Goal: Communication & Community: Answer question/provide support

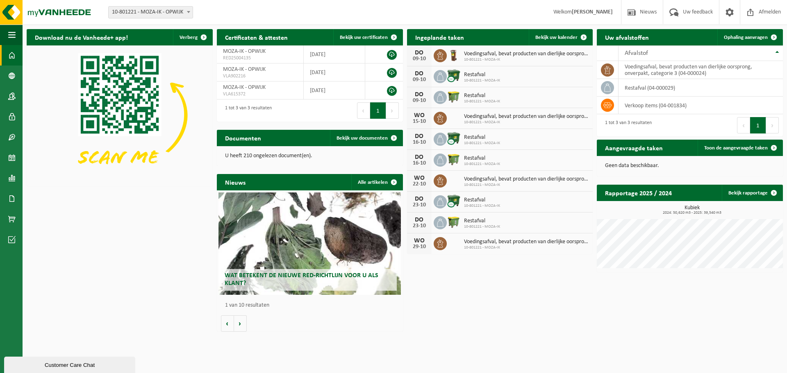
click at [50, 366] on div "Customer Care Chat" at bounding box center [69, 365] width 119 height 6
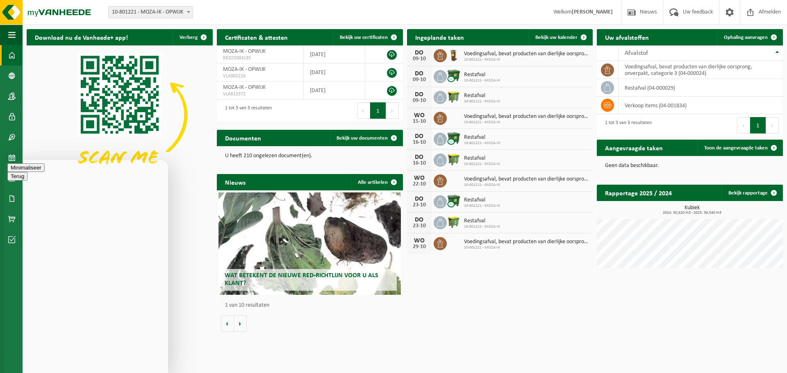
type textarea "beste hebben wij in het verleden al een boete moeten betalen omdat onze vuilnis…"
click at [11, 171] on button "Terug" at bounding box center [17, 168] width 20 height 9
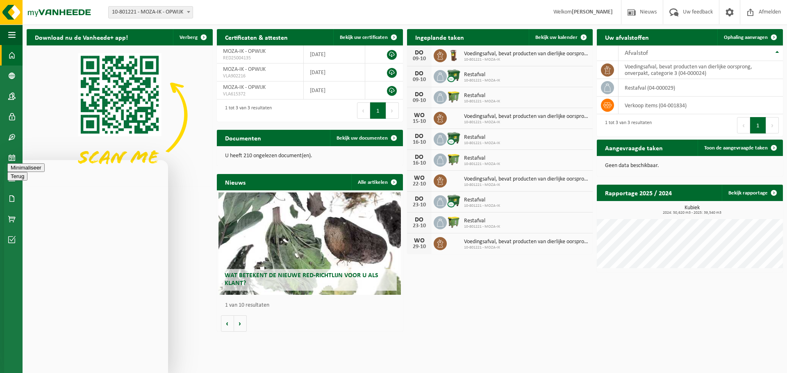
click at [45, 169] on button "Minimaliseer" at bounding box center [25, 168] width 37 height 9
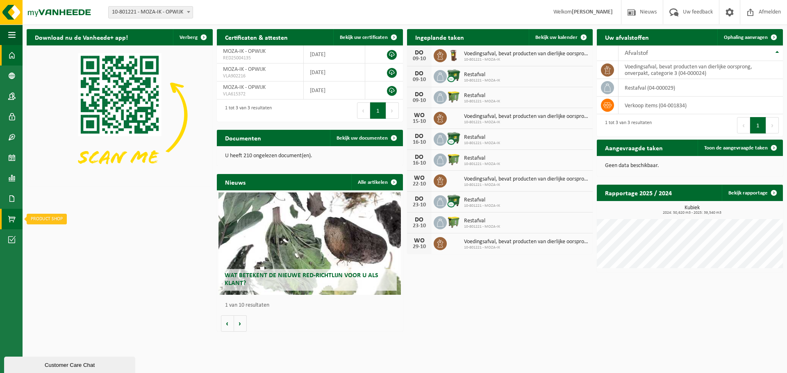
click at [10, 214] on span at bounding box center [11, 219] width 7 height 20
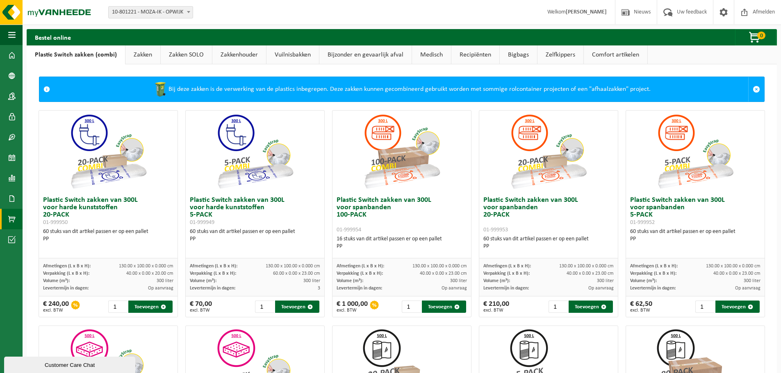
click at [140, 51] on link "Zakken" at bounding box center [142, 54] width 35 height 19
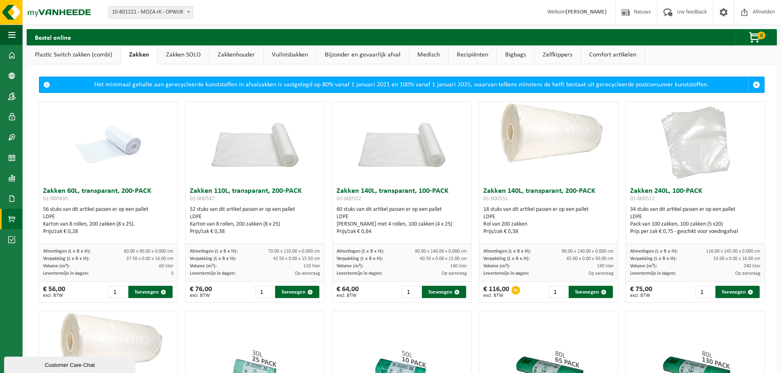
click at [14, 216] on span at bounding box center [11, 219] width 7 height 20
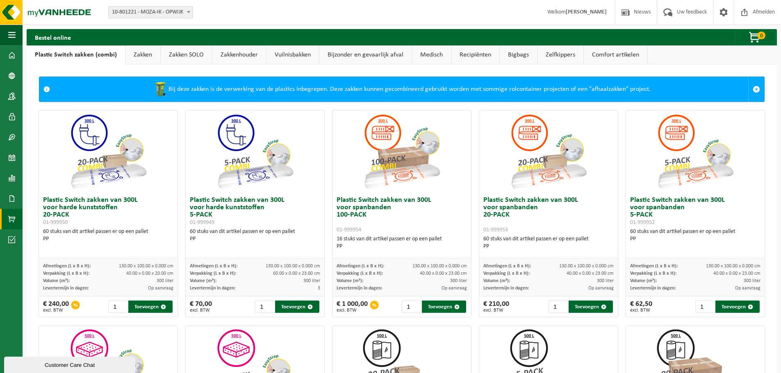
click at [136, 57] on link "Zakken" at bounding box center [142, 54] width 35 height 19
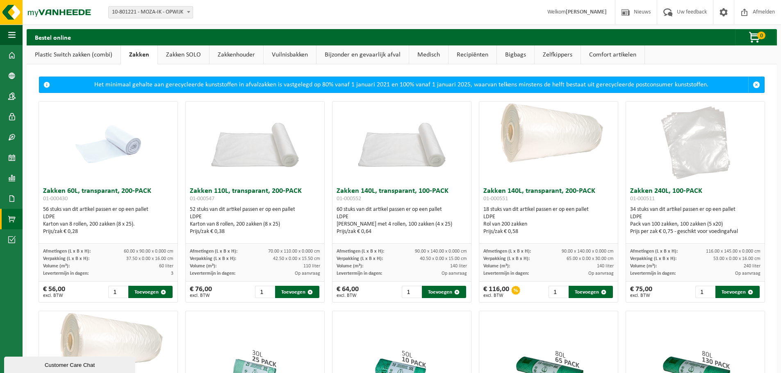
click at [122, 193] on h3 "Zakken 60L, transparant, 200-PACK 01-000430" at bounding box center [108, 196] width 130 height 16
click at [70, 192] on h3 "Zakken 60L, transparant, 200-PACK 01-000430" at bounding box center [108, 196] width 130 height 16
click at [116, 193] on h3 "Zakken 60L, transparant, 200-PACK 01-000430" at bounding box center [108, 196] width 130 height 16
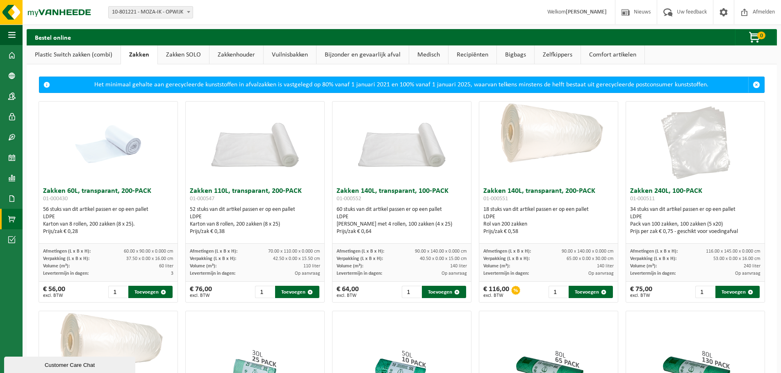
click at [117, 202] on h3 "Zakken 60L, transparant, 200-PACK 01-000430" at bounding box center [108, 196] width 130 height 16
click at [61, 362] on div "Customer Care Chat" at bounding box center [69, 365] width 119 height 6
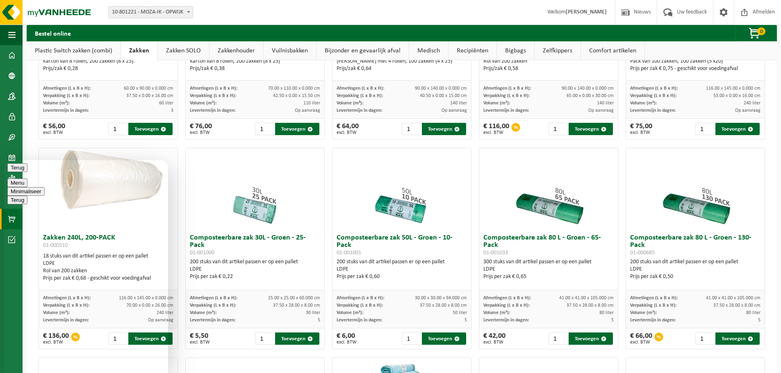
scroll to position [164, 0]
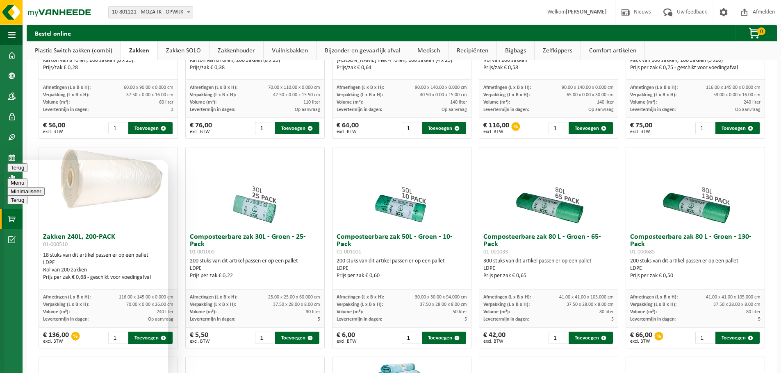
click at [205, 9] on div "Vestiging: 10-801221 - MOZA-IK - OPWIJK 10-801221 - MOZA-IK - OPWIJK Welkom Ann…" at bounding box center [390, 12] width 781 height 25
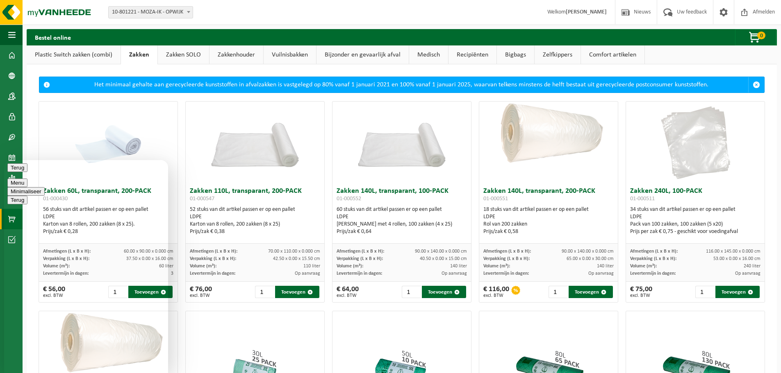
click at [304, 50] on link "Vuilnisbakken" at bounding box center [290, 54] width 52 height 19
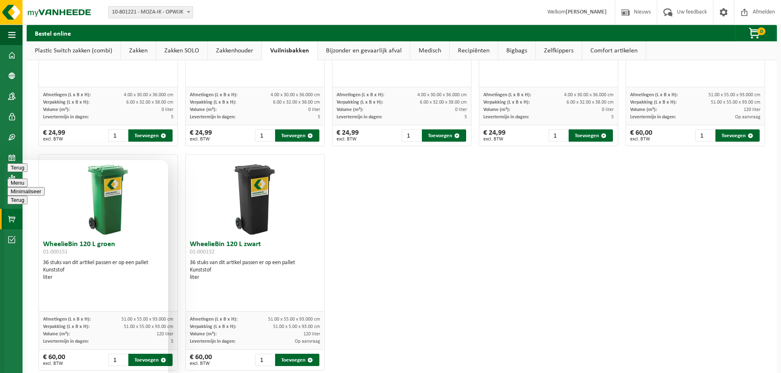
scroll to position [1063, 0]
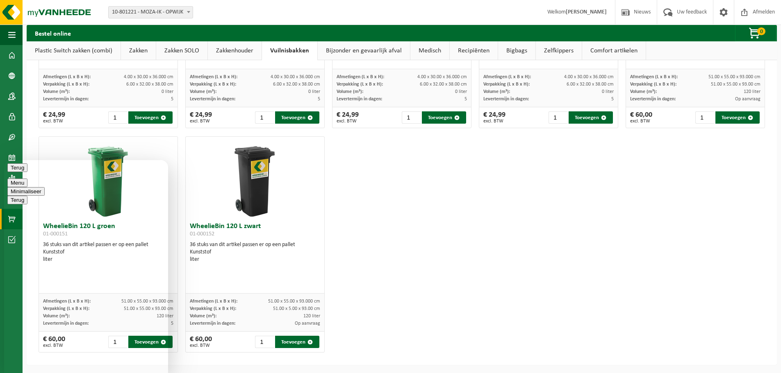
click at [45, 187] on button "Minimaliseer" at bounding box center [25, 191] width 37 height 9
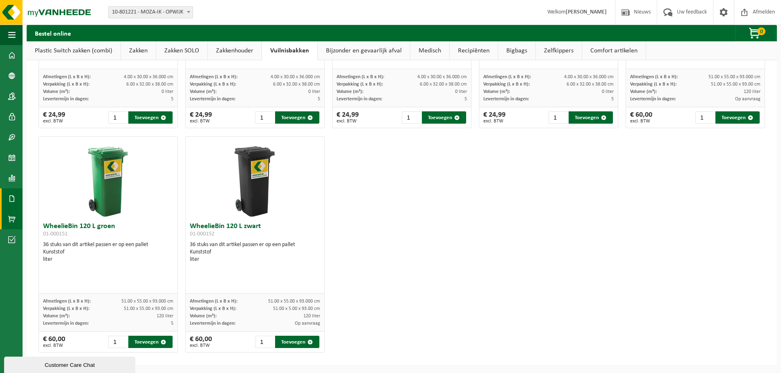
click at [11, 202] on span at bounding box center [11, 199] width 7 height 20
click at [48, 198] on span "Facturen" at bounding box center [59, 199] width 22 height 16
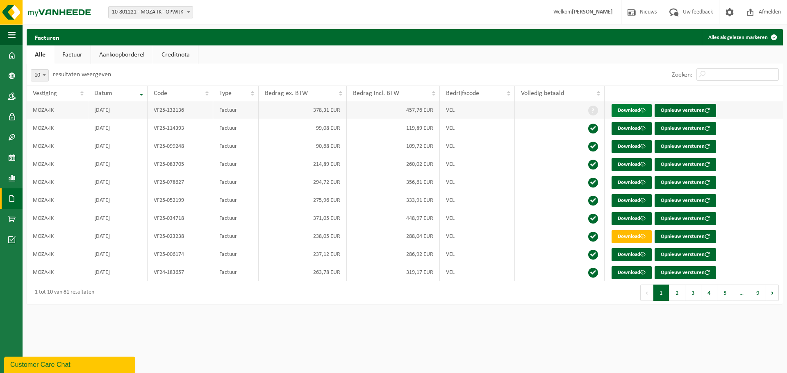
click at [625, 110] on link "Download" at bounding box center [632, 110] width 40 height 13
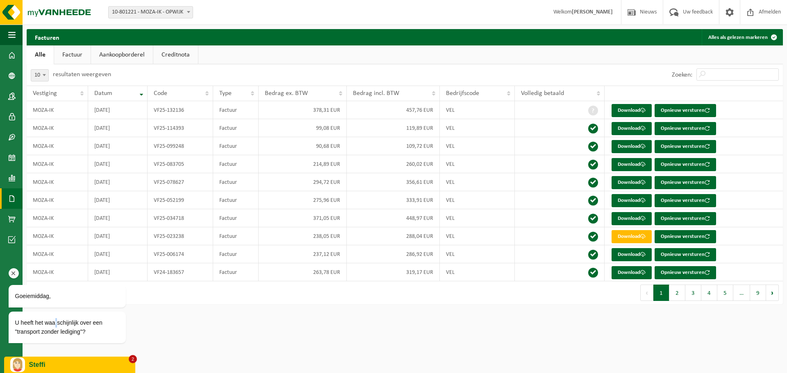
click at [56, 324] on span "U heeft het waarschijnlijk over een "transport zonder lediging"?" at bounding box center [58, 328] width 87 height 16
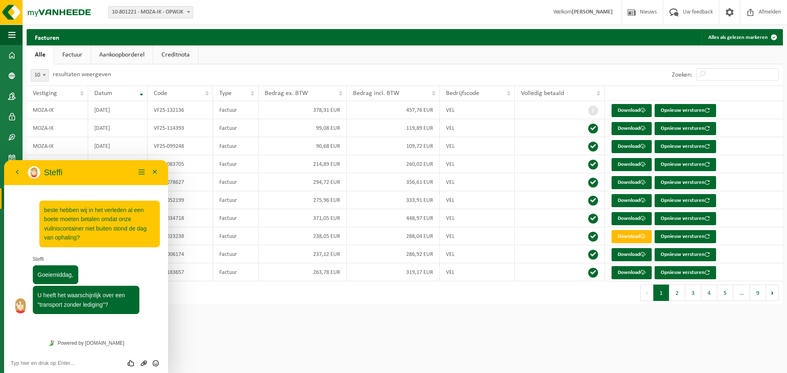
click at [61, 361] on textarea at bounding box center [86, 363] width 151 height 7
type textarea "inderdaad"
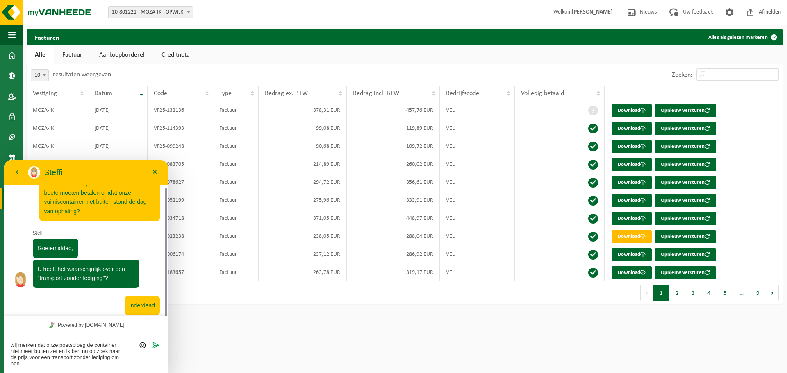
scroll to position [25, 0]
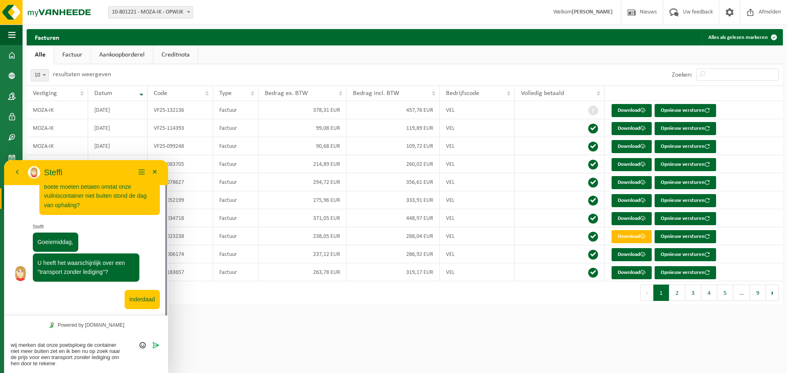
type textarea "wij merken dat onze poetsploeg de container niet meer buiten zet en ik ben nu o…"
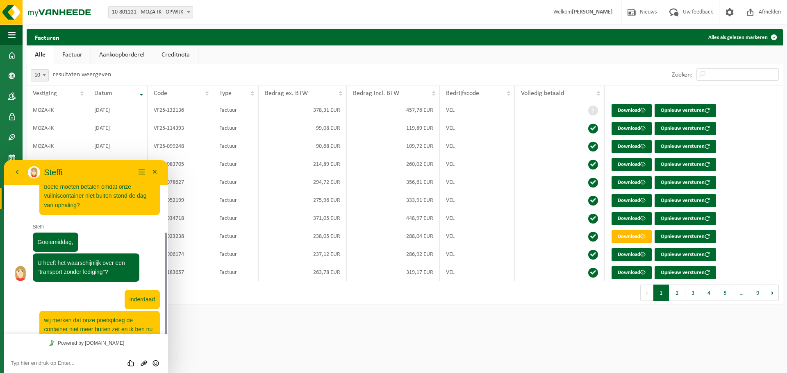
scroll to position [55, 0]
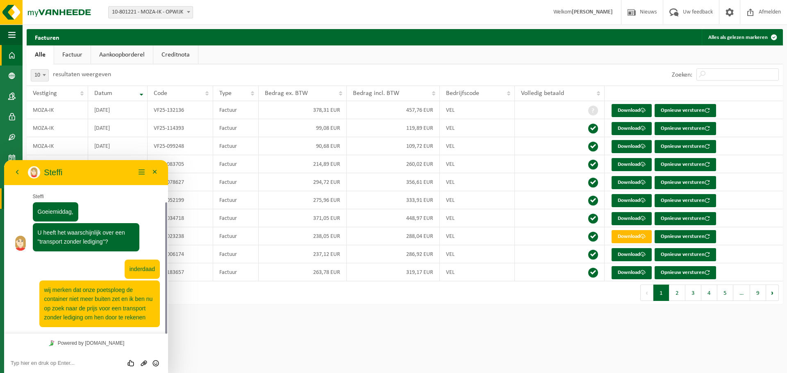
click at [15, 56] on span at bounding box center [11, 55] width 7 height 20
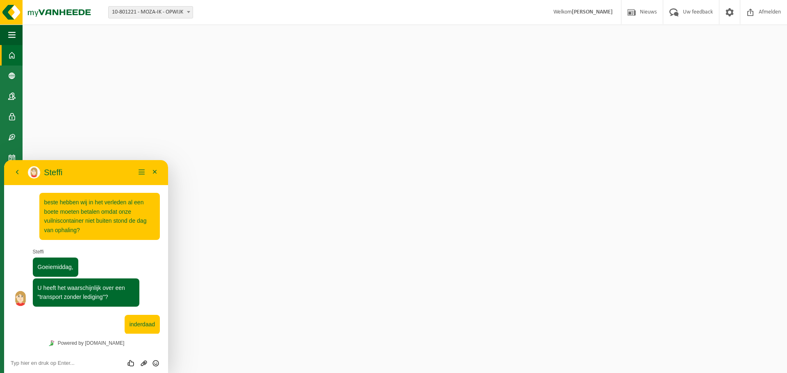
scroll to position [55, 0]
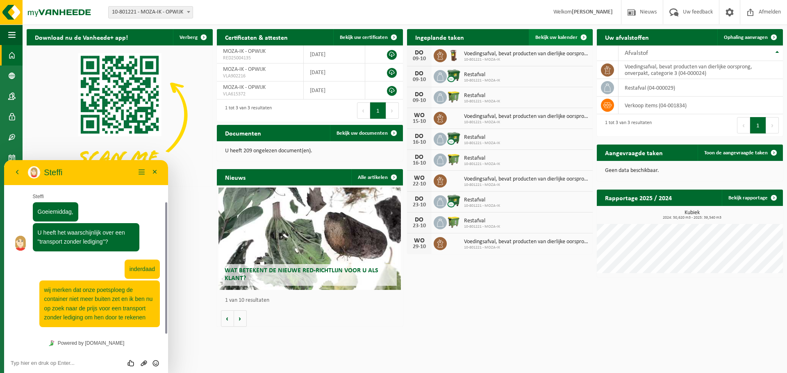
click at [557, 36] on span "Bekijk uw kalender" at bounding box center [556, 37] width 42 height 5
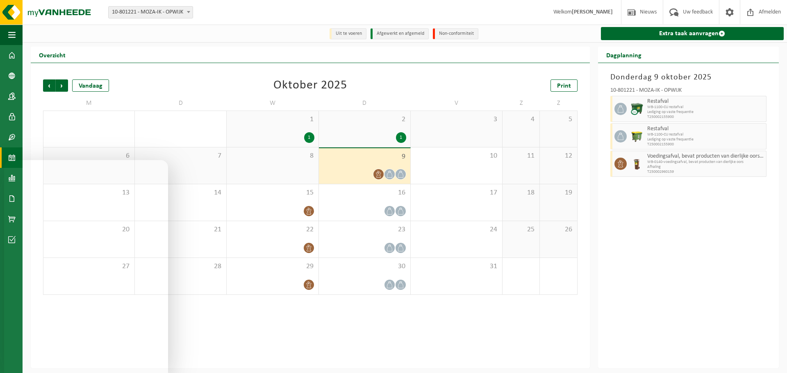
scroll to position [55, 0]
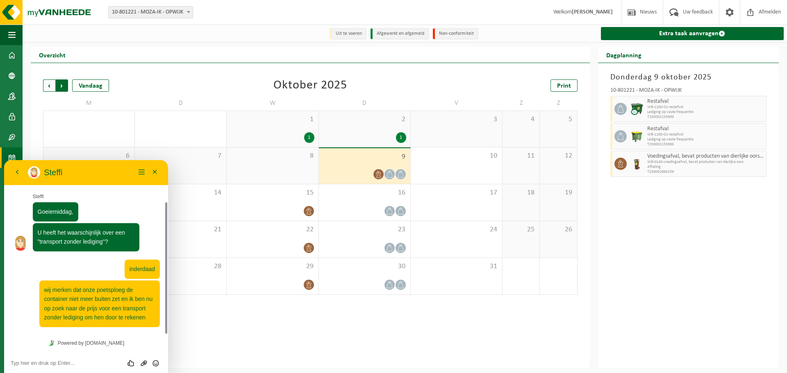
click at [44, 85] on span "Vorige" at bounding box center [49, 86] width 12 height 12
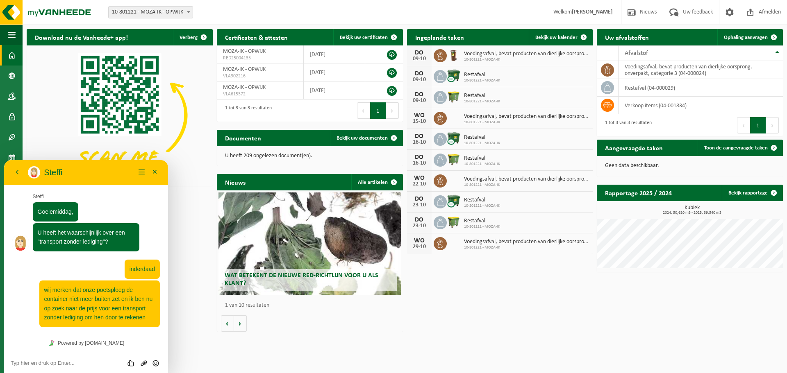
scroll to position [188, 0]
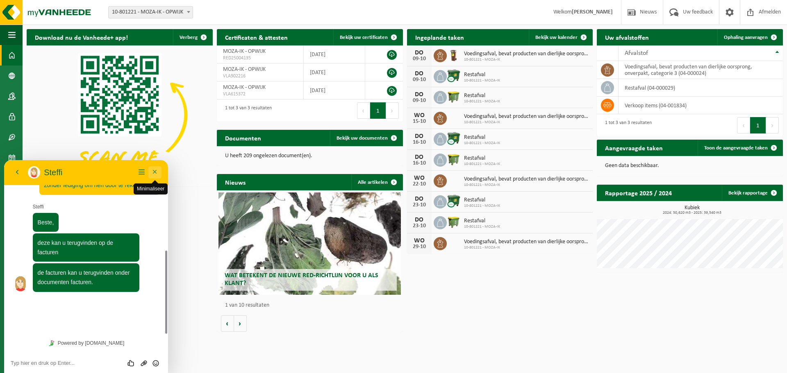
click at [155, 173] on button "Minimaliseer" at bounding box center [154, 172] width 13 height 12
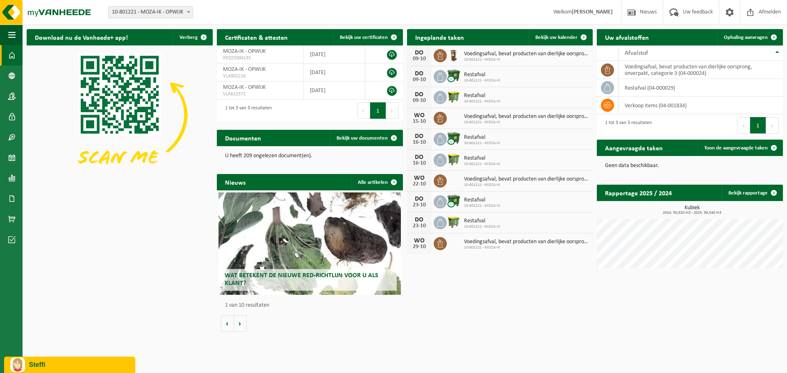
click at [104, 261] on div "Download nu de Vanheede+ app! Verberg Certificaten & attesten Bekijk uw certifi…" at bounding box center [405, 180] width 760 height 311
click at [75, 364] on p "Steffi" at bounding box center [79, 364] width 100 height 7
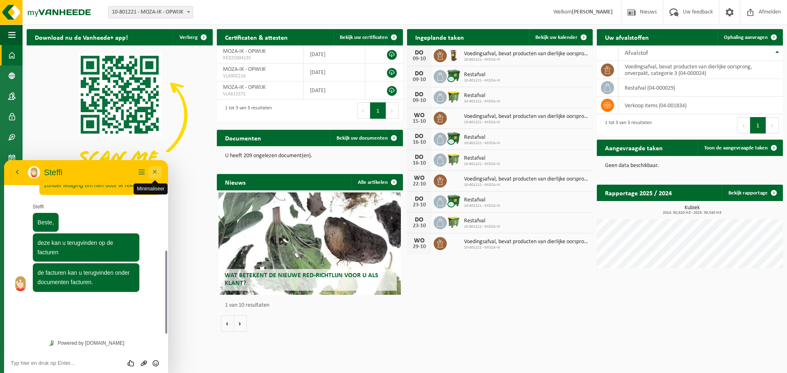
click at [157, 176] on button "Minimaliseer" at bounding box center [154, 172] width 13 height 12
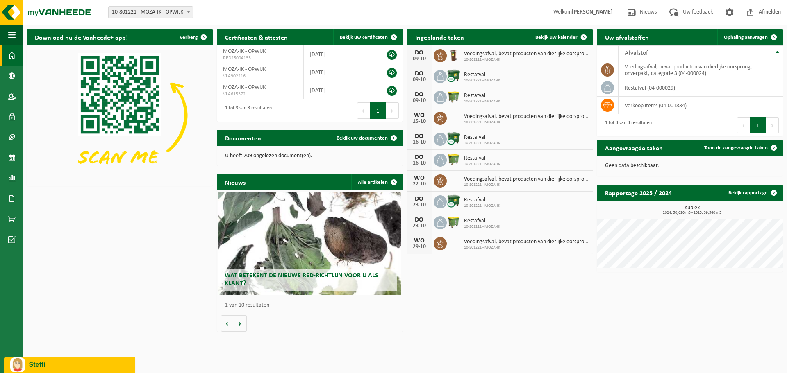
click at [44, 369] on div "Steffi" at bounding box center [69, 365] width 119 height 15
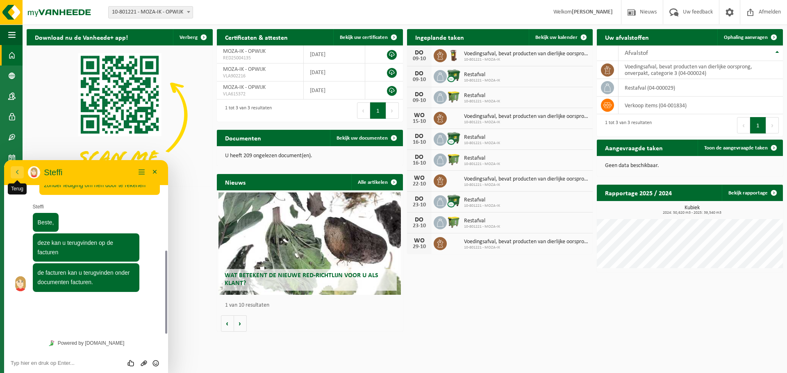
click at [15, 167] on button "Terug" at bounding box center [17, 172] width 13 height 12
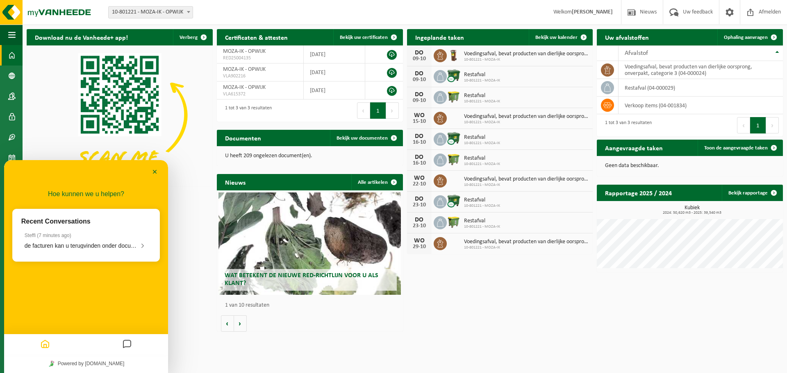
scroll to position [0, 0]
